Goal: Transaction & Acquisition: Purchase product/service

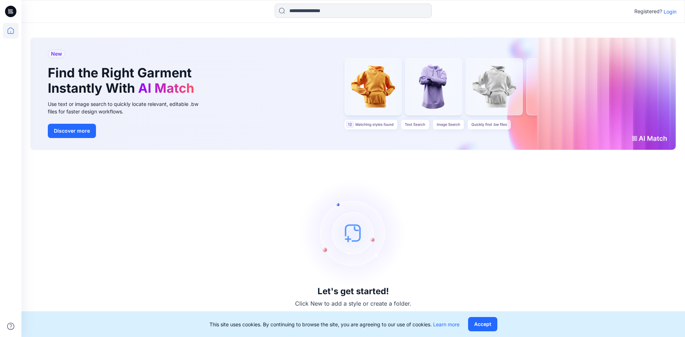
click at [671, 13] on p "Login" at bounding box center [670, 11] width 13 height 7
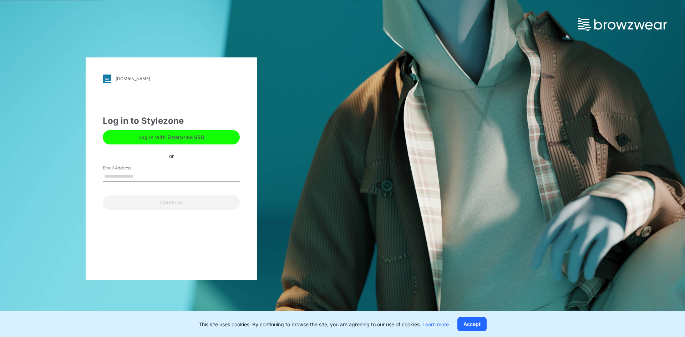
type input "**********"
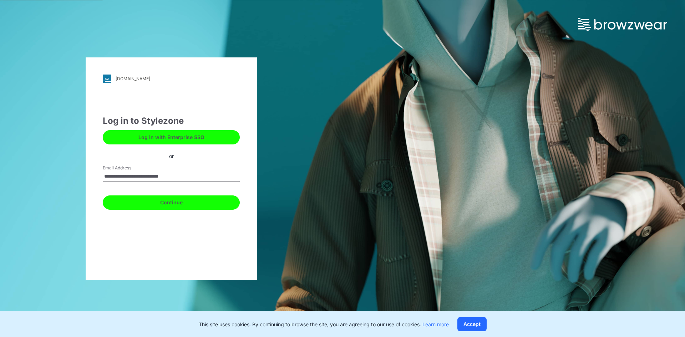
click at [175, 205] on button "Continue" at bounding box center [171, 203] width 137 height 14
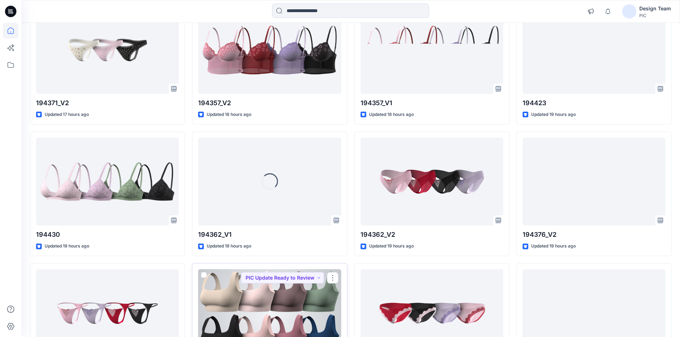
scroll to position [795, 0]
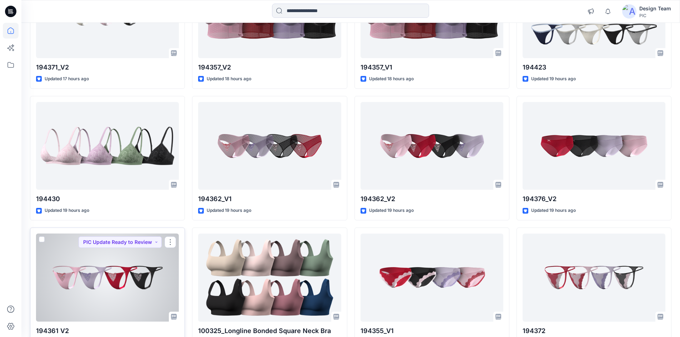
click at [161, 287] on div at bounding box center [107, 278] width 143 height 88
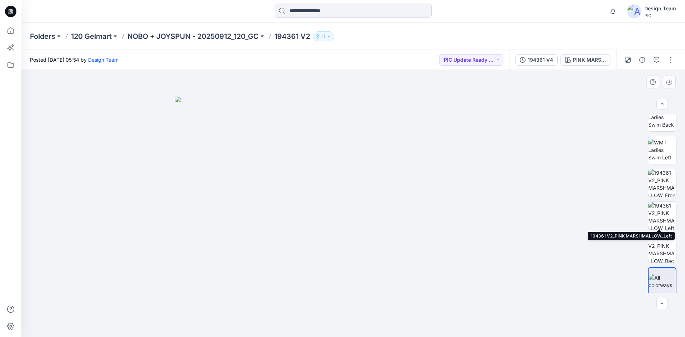
scroll to position [146, 0]
click at [664, 185] on img at bounding box center [663, 180] width 28 height 28
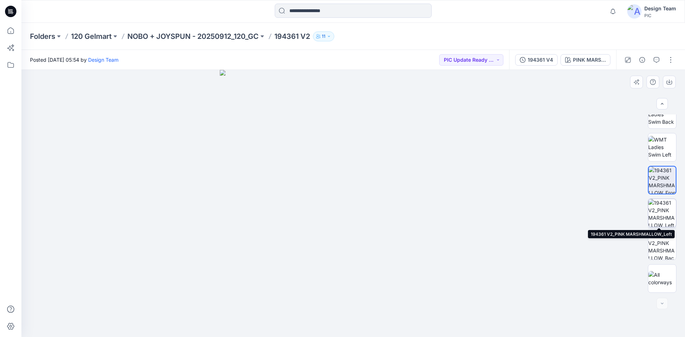
click at [662, 215] on img at bounding box center [663, 213] width 28 height 28
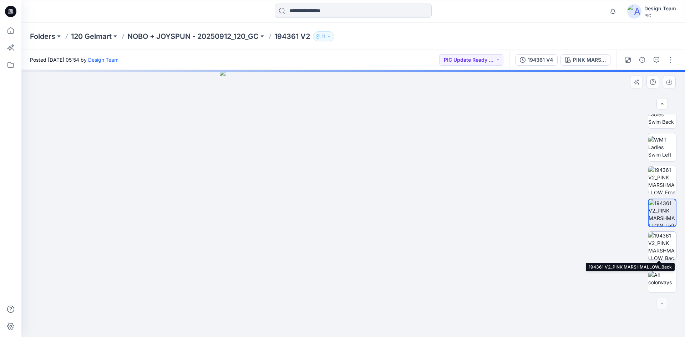
click at [662, 250] on img at bounding box center [663, 246] width 28 height 28
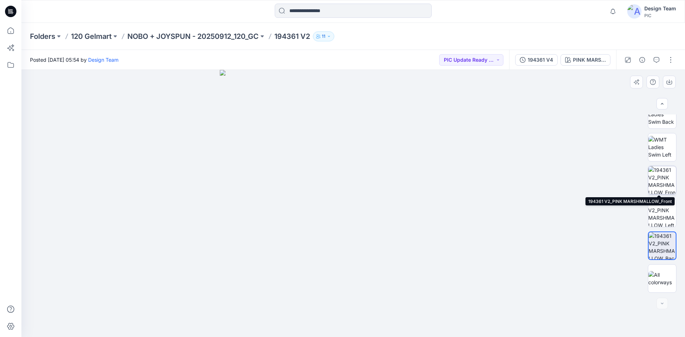
click at [666, 182] on img at bounding box center [663, 180] width 28 height 28
